Goal: Task Accomplishment & Management: Manage account settings

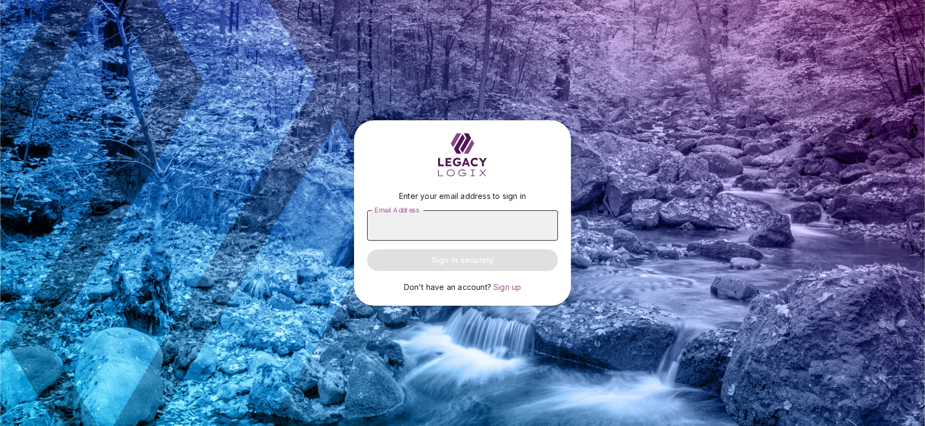
click at [376, 224] on input "Email Address" at bounding box center [462, 225] width 191 height 30
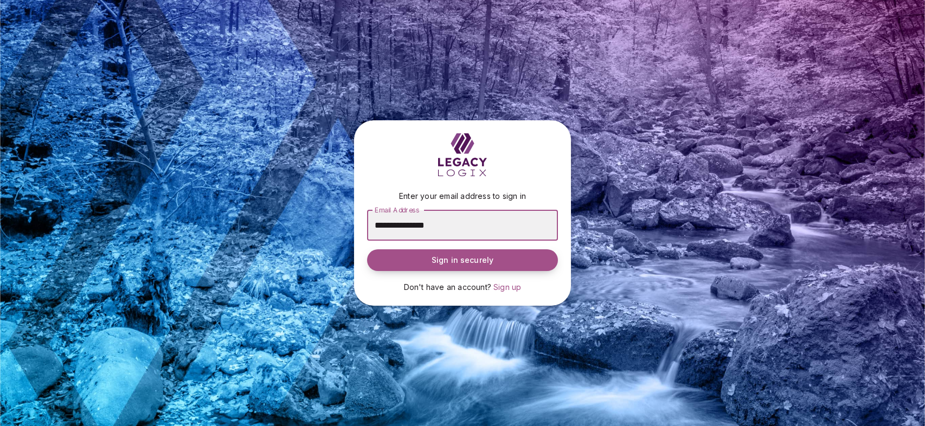
type input "**********"
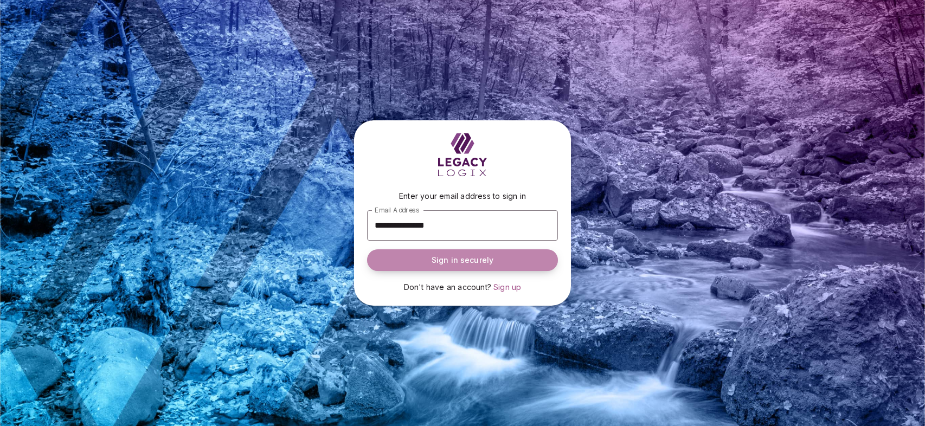
click at [470, 262] on span "Sign in securely" at bounding box center [463, 260] width 62 height 11
